Goal: Information Seeking & Learning: Learn about a topic

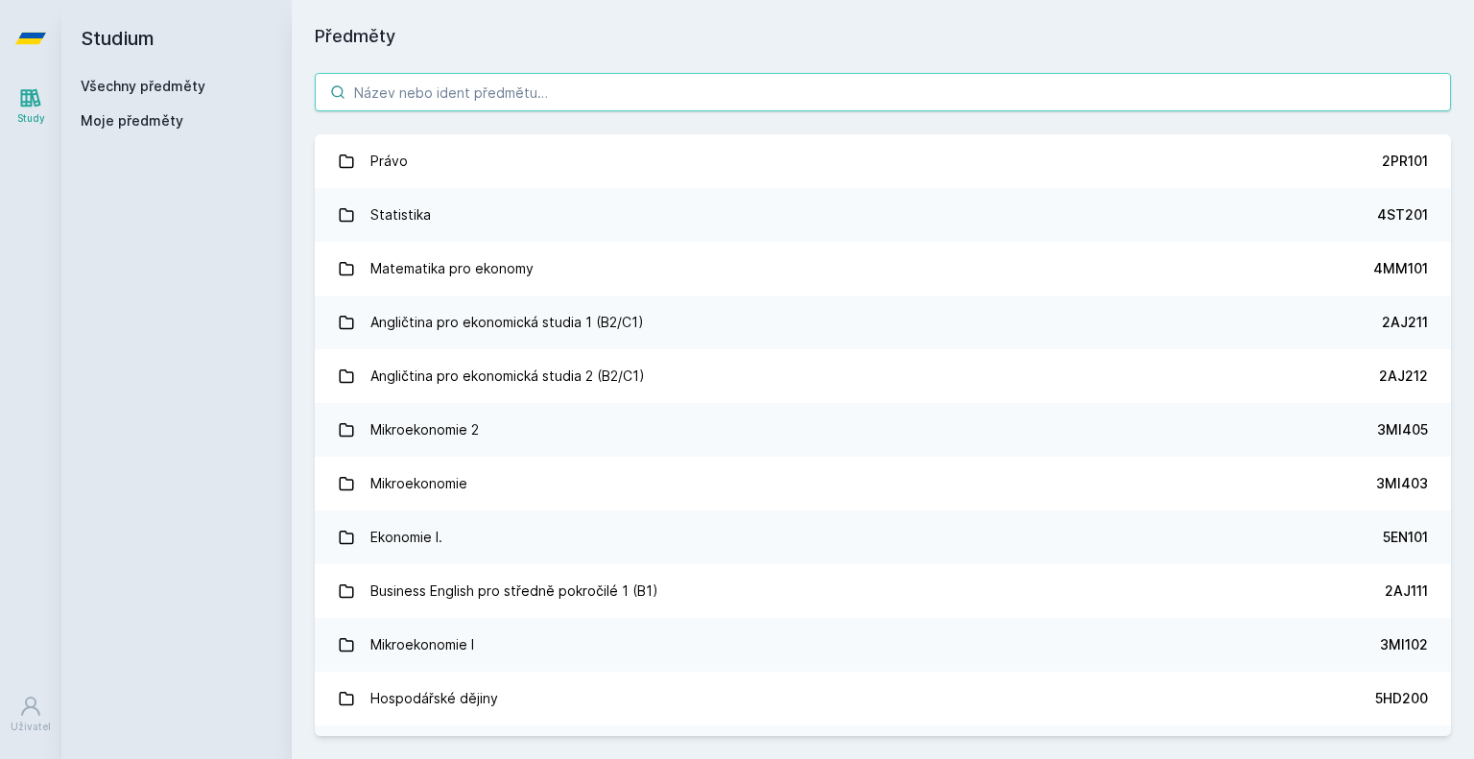
click at [591, 105] on input "search" at bounding box center [883, 92] width 1136 height 38
click at [1051, 102] on input "search" at bounding box center [883, 92] width 1136 height 38
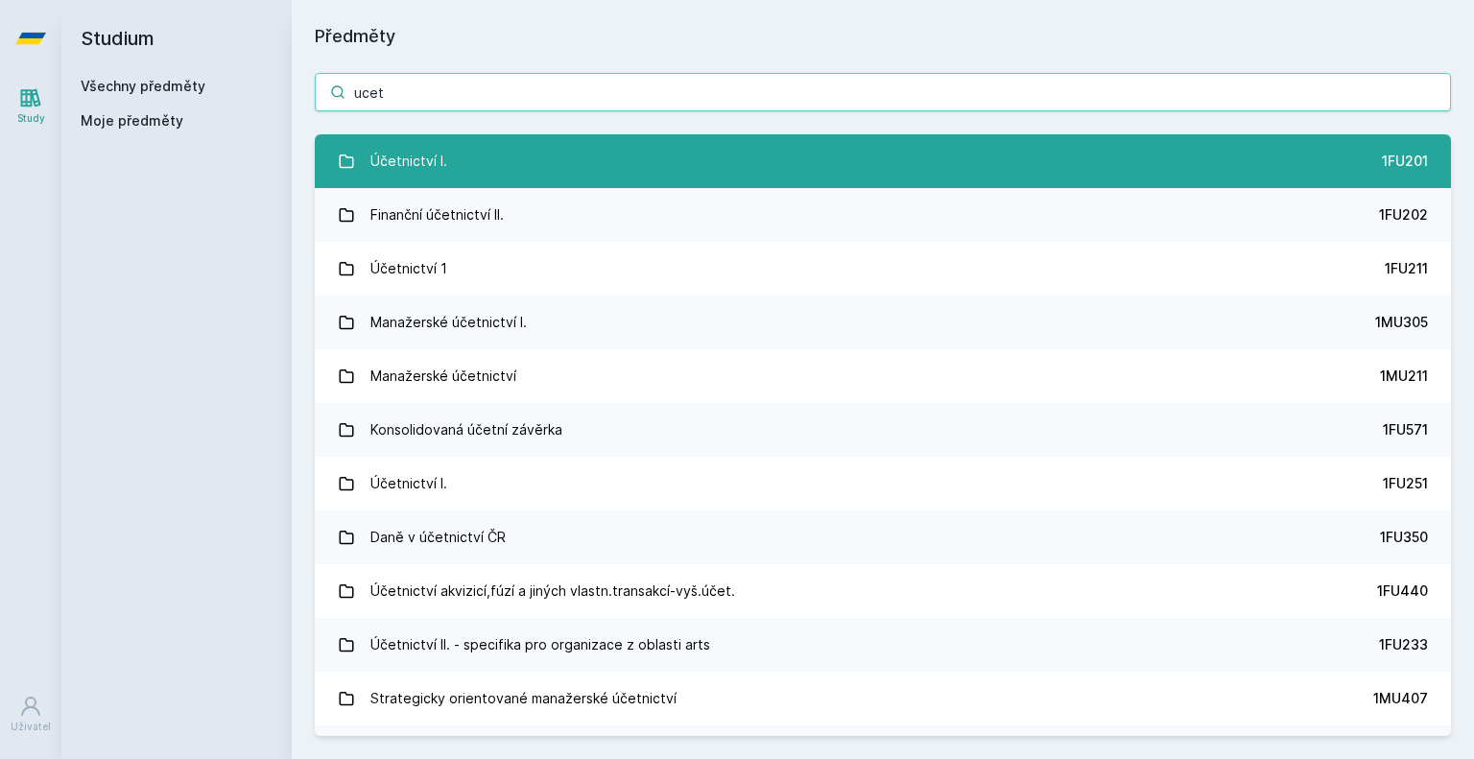
type input "ucet"
click at [858, 175] on link "Účetnictví I. 1FU201" at bounding box center [883, 161] width 1136 height 54
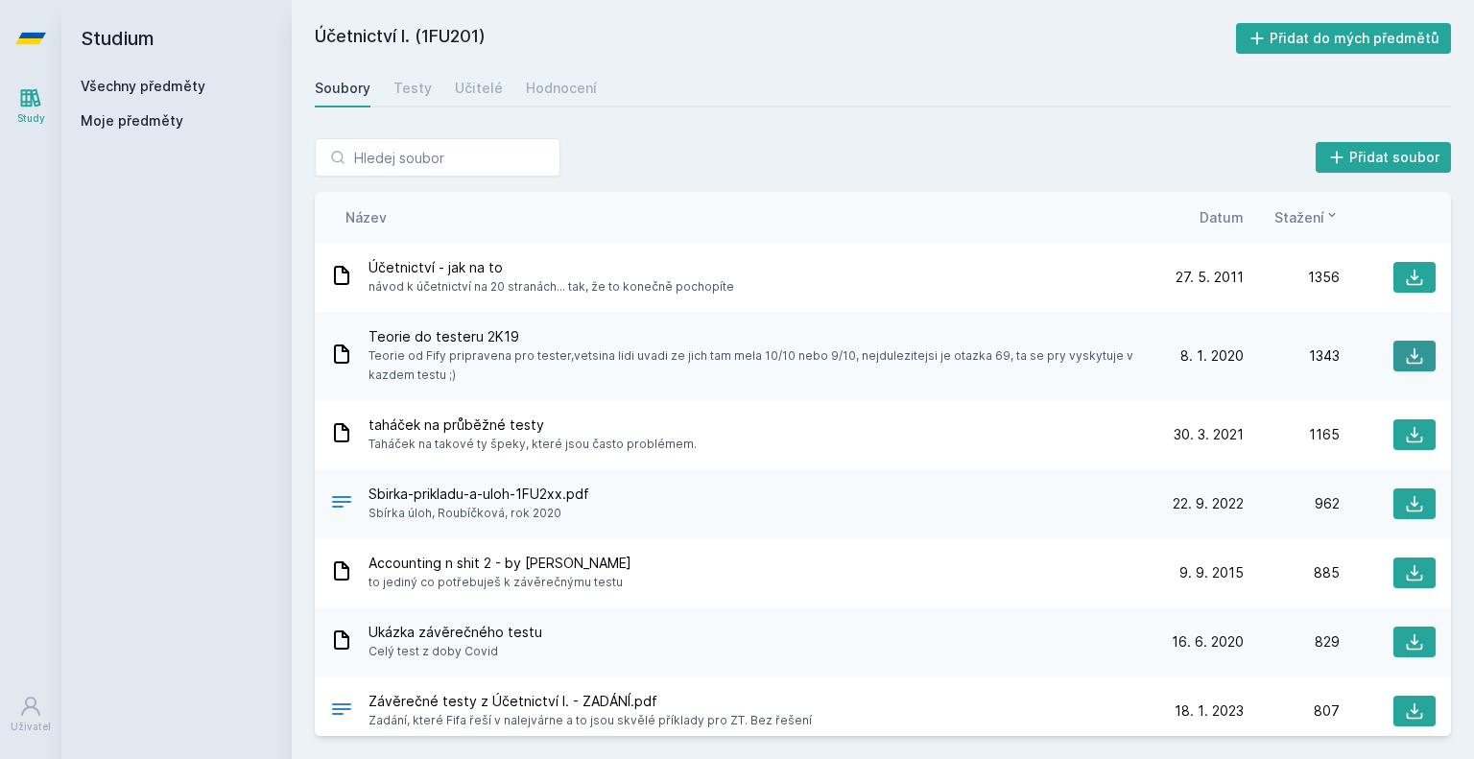
click at [1404, 352] on icon at bounding box center [1413, 355] width 19 height 19
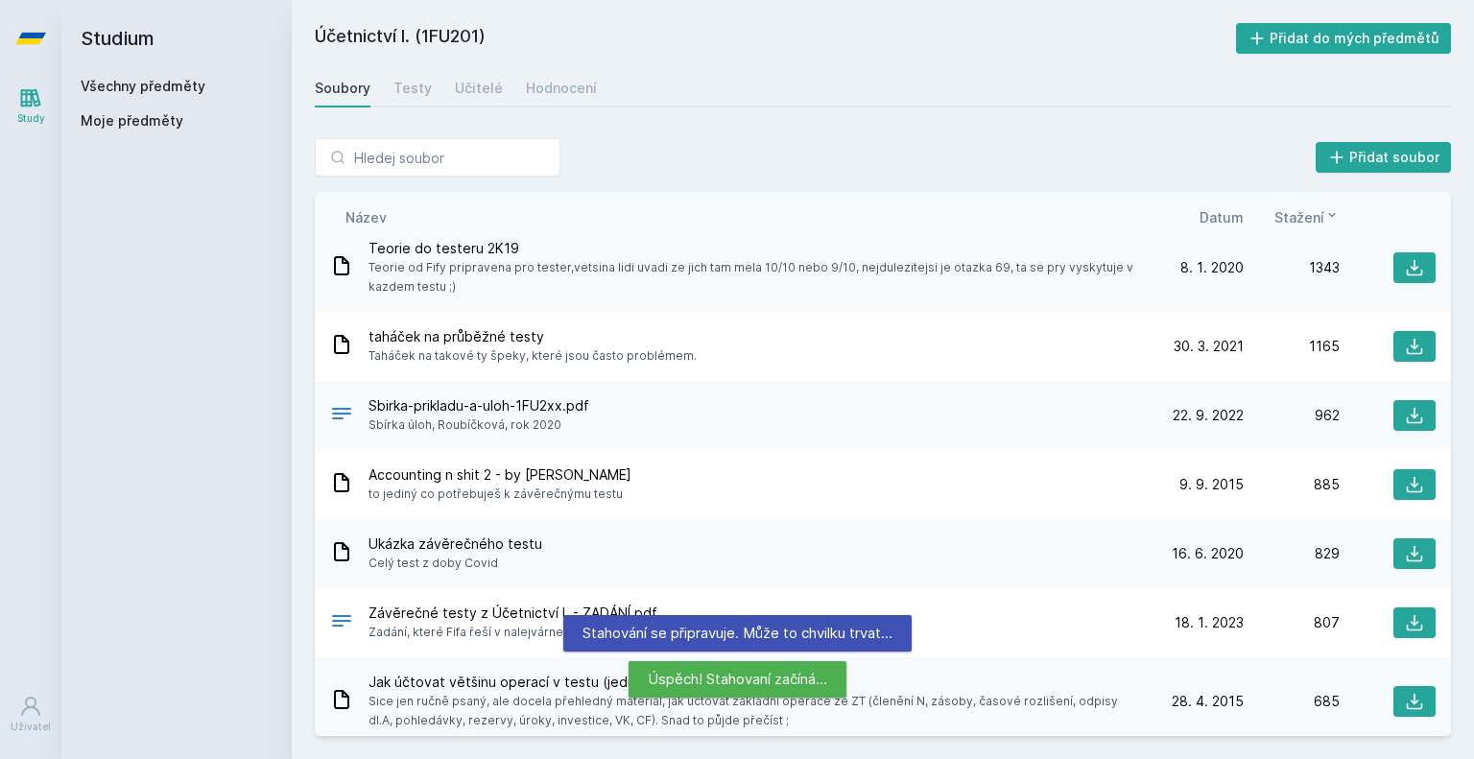
scroll to position [90, 0]
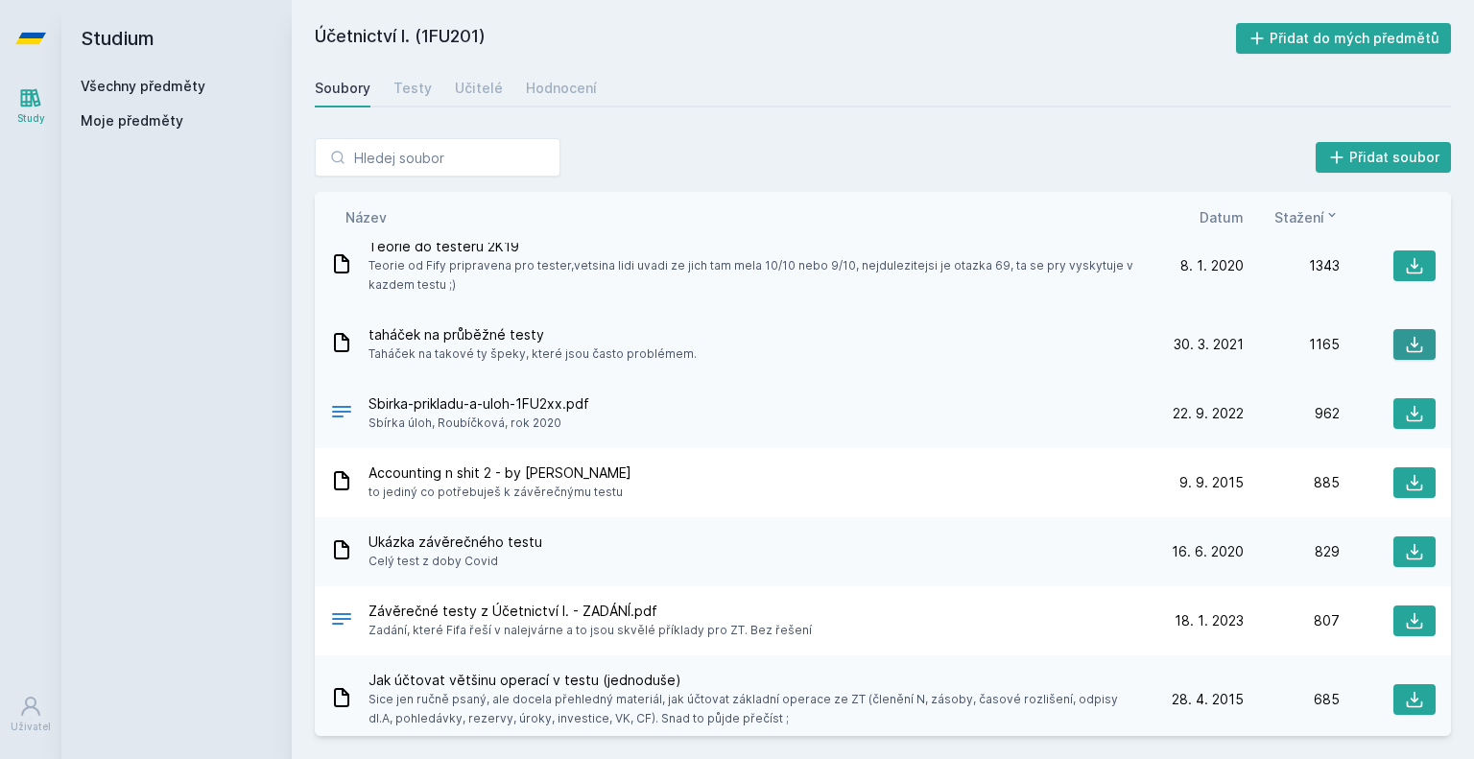
click at [1406, 341] on icon at bounding box center [1414, 345] width 16 height 16
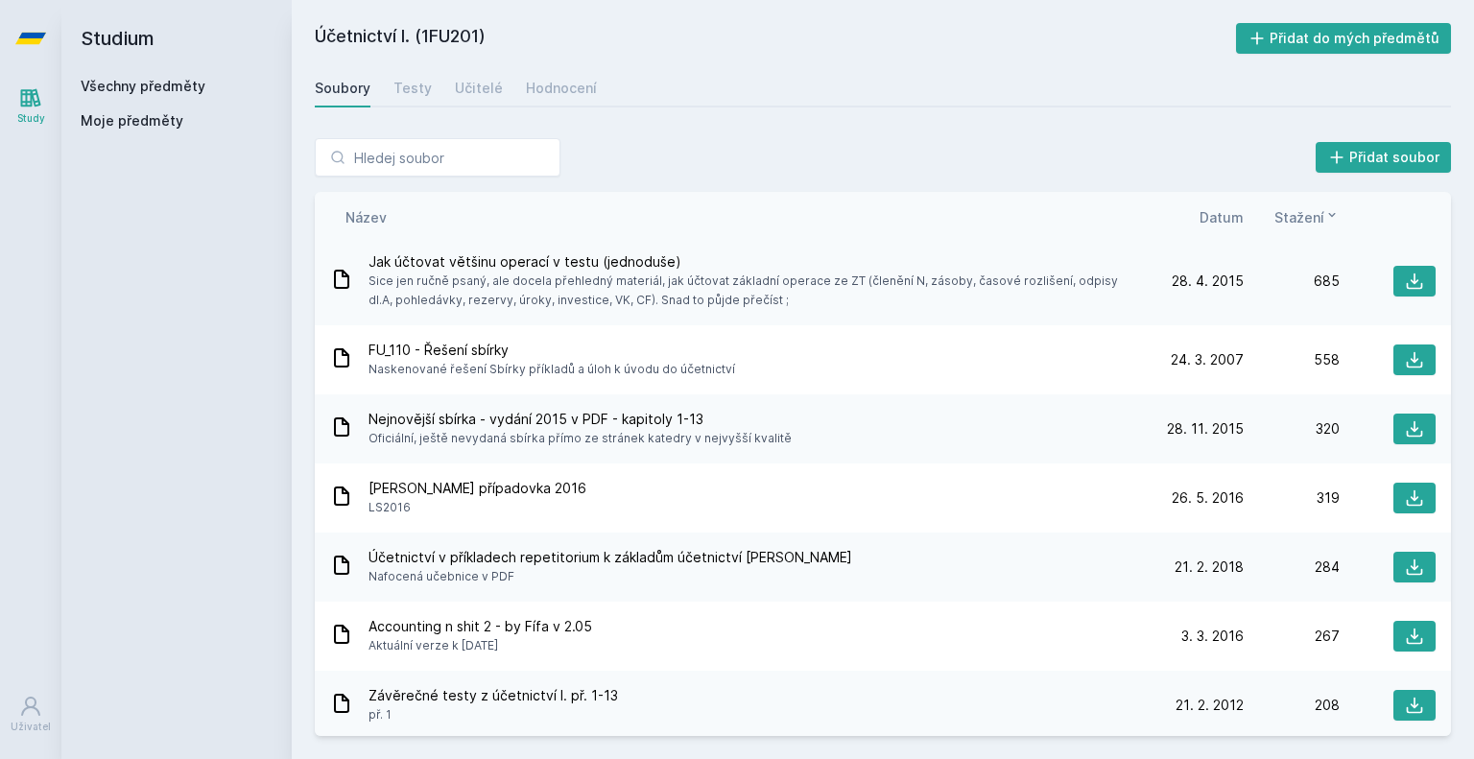
scroll to position [509, 0]
click at [1404, 430] on icon at bounding box center [1413, 427] width 19 height 19
